Goal: Find specific page/section: Find specific page/section

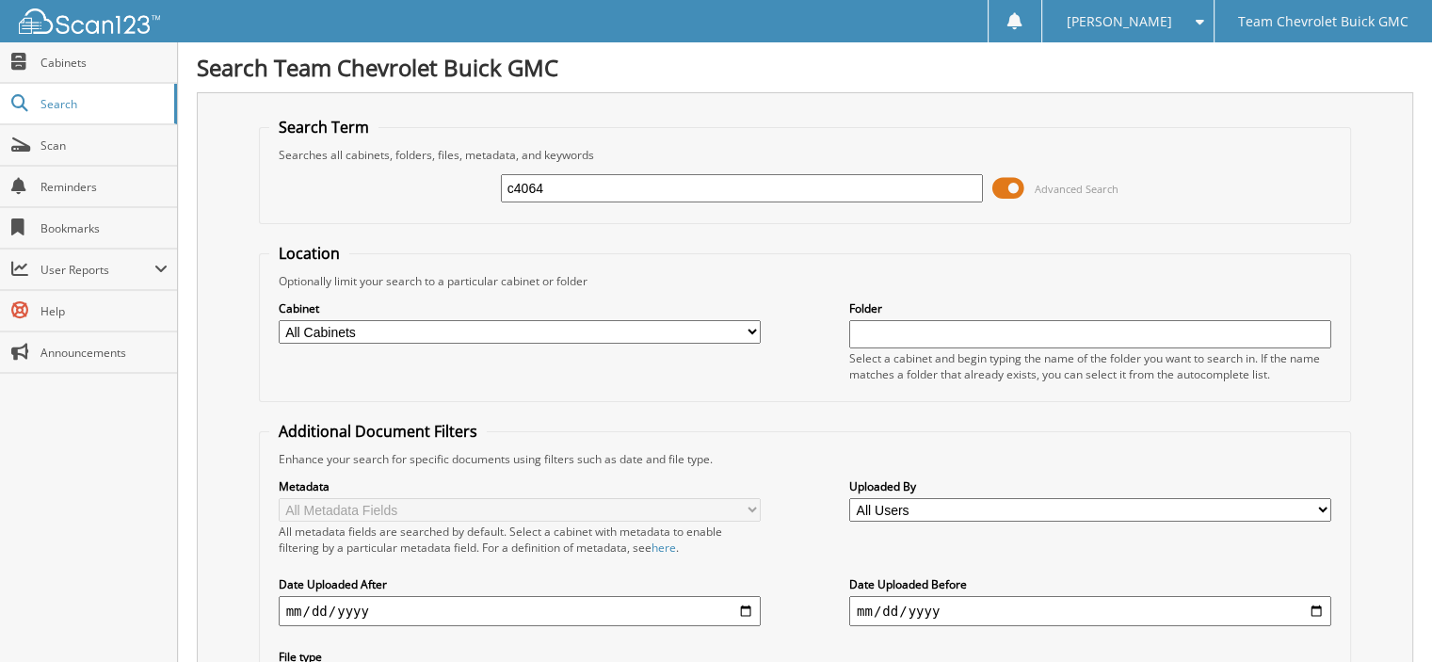
type input "c4064"
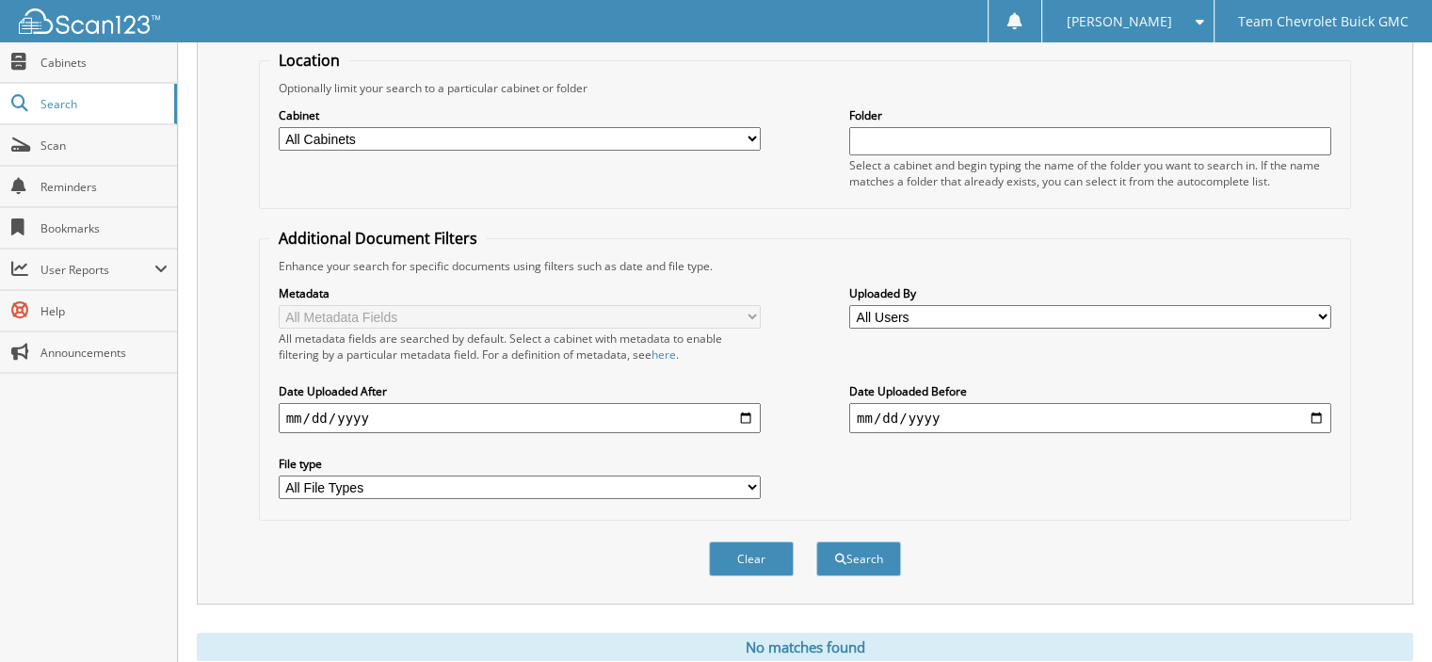
scroll to position [241, 0]
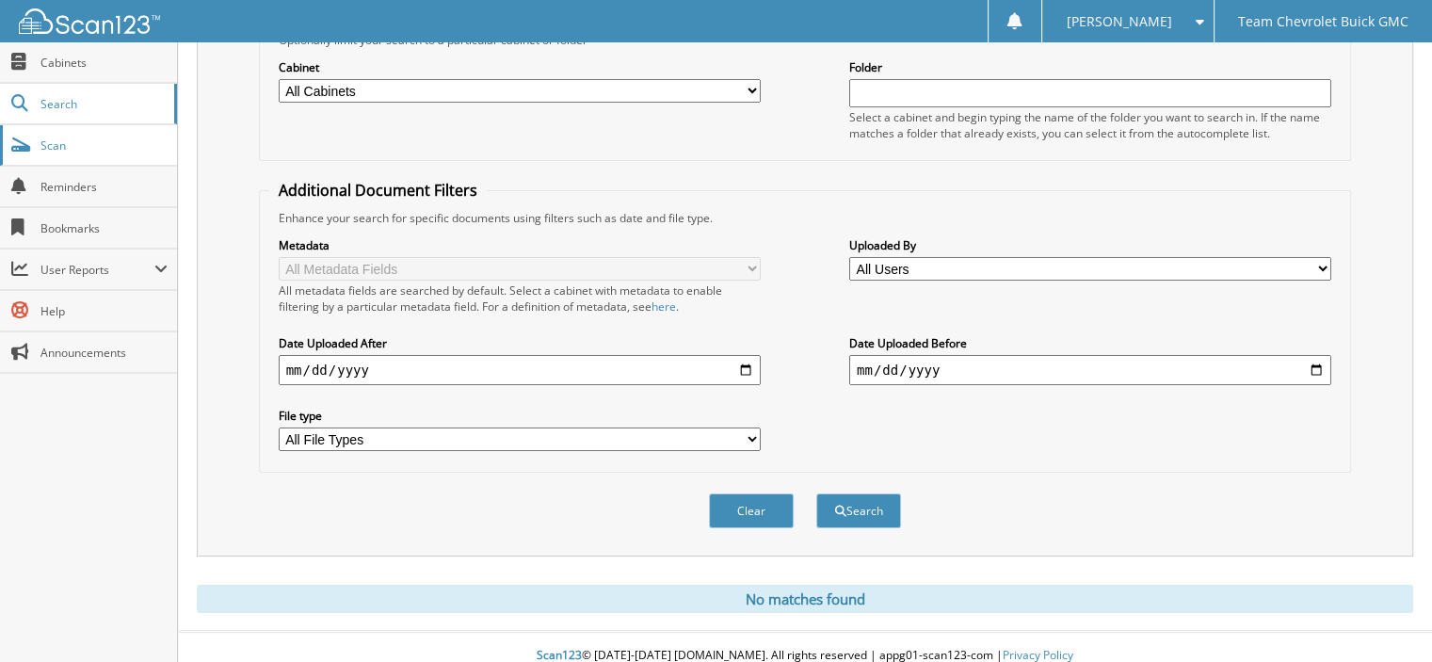
click at [101, 141] on span "Scan" at bounding box center [103, 145] width 127 height 16
